Goal: Navigation & Orientation: Understand site structure

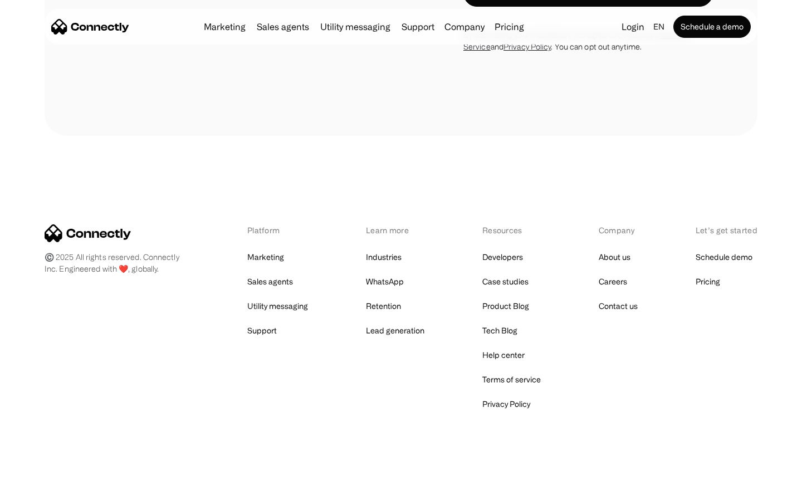
scroll to position [3158, 0]
